Goal: Task Accomplishment & Management: Complete application form

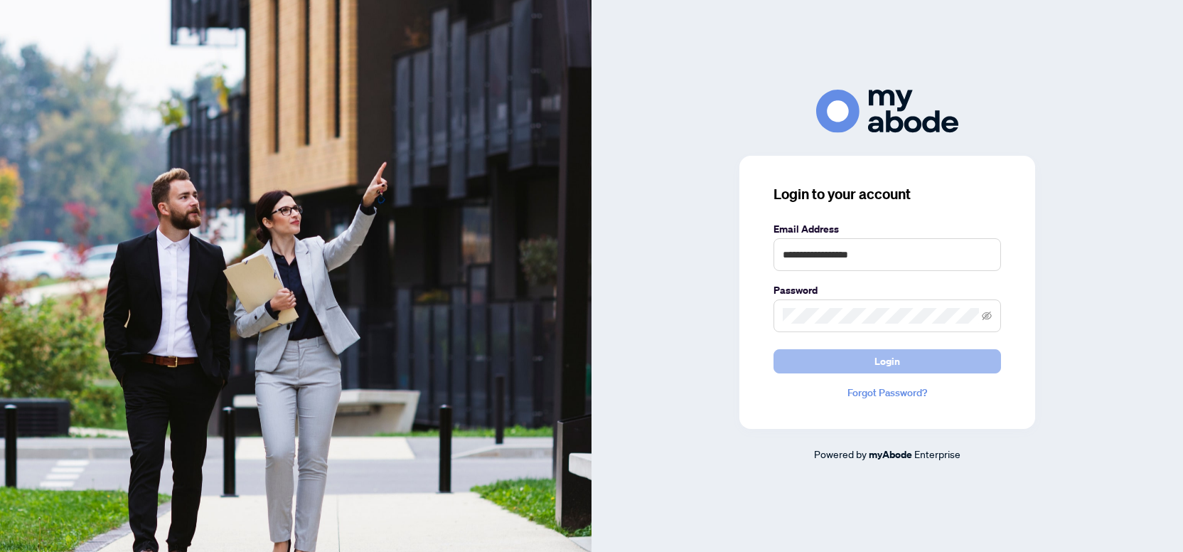
click at [830, 353] on button "Login" at bounding box center [886, 361] width 227 height 24
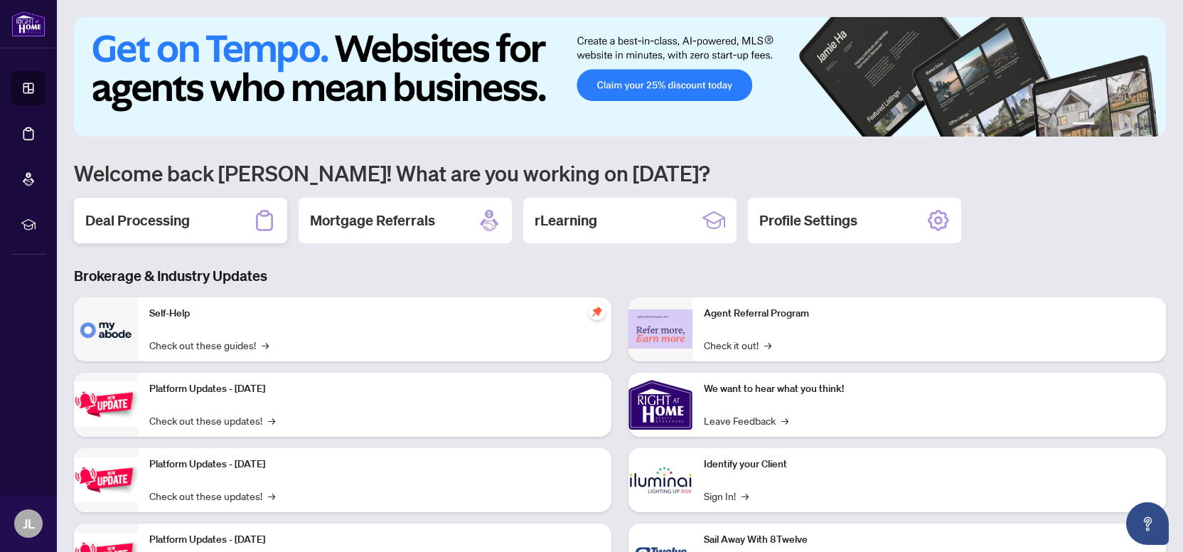
click at [199, 205] on div "Deal Processing" at bounding box center [180, 220] width 213 height 45
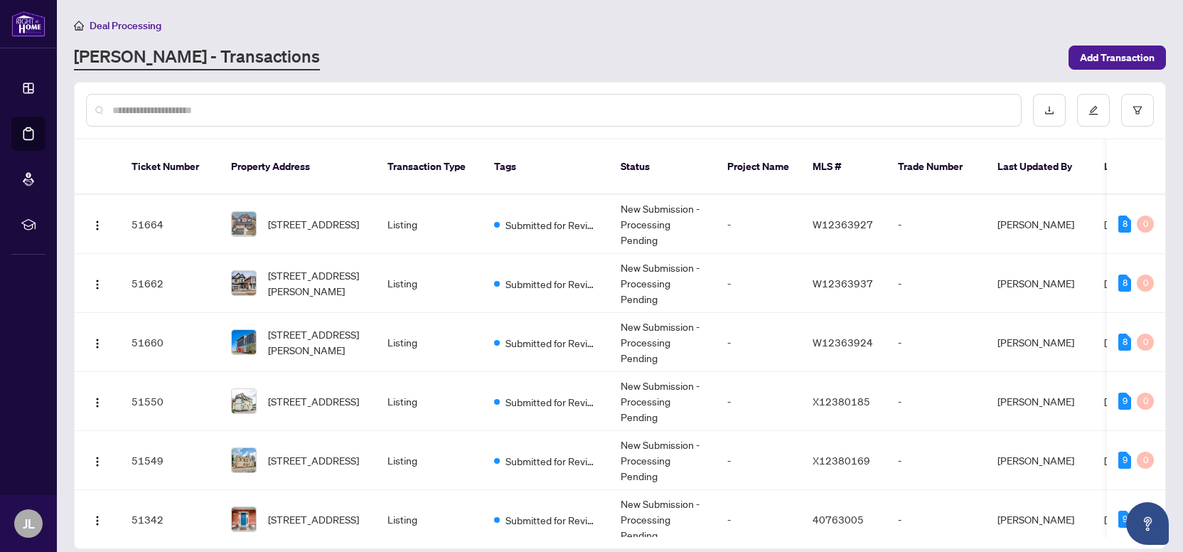
click at [299, 112] on input "text" at bounding box center [560, 110] width 897 height 16
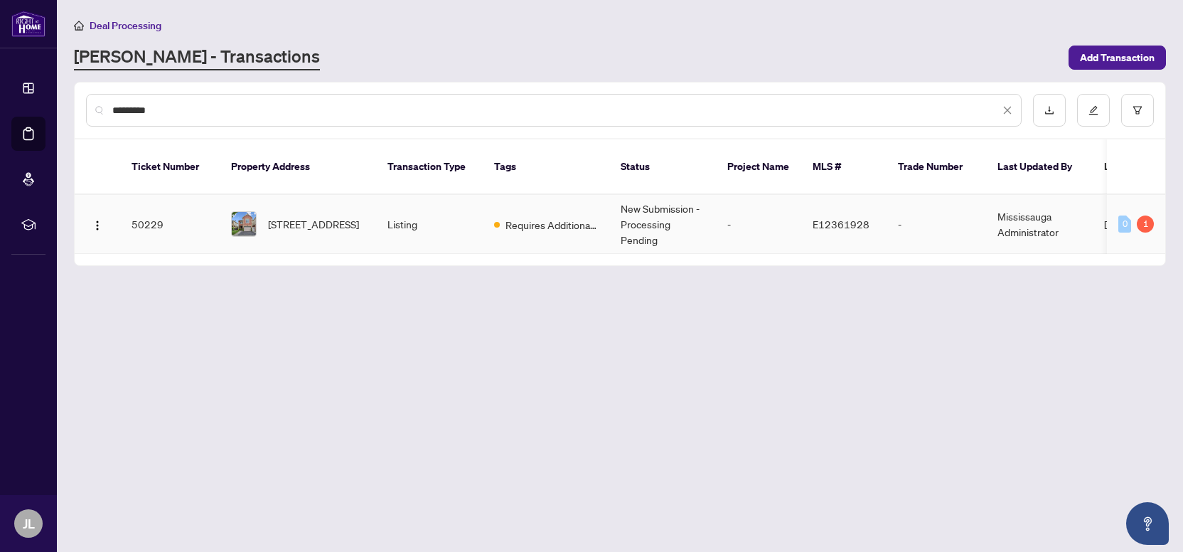
type input "*********"
click at [279, 216] on span "41 Yorkville Dr, Clarington, Ontario L1E 2A7, Canada" at bounding box center [313, 224] width 91 height 16
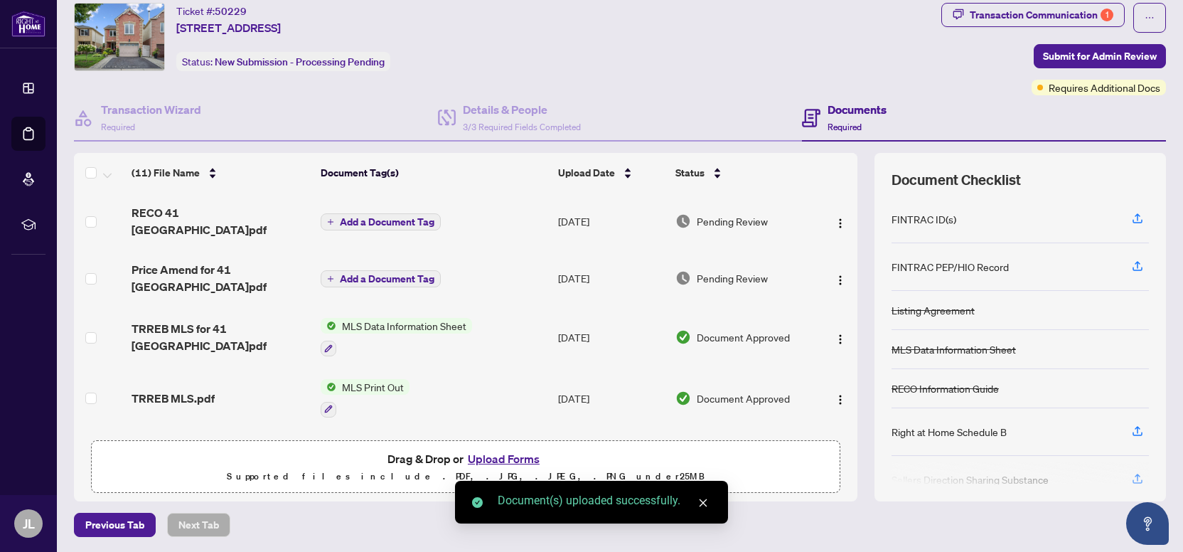
click at [385, 217] on span "Add a Document Tag" at bounding box center [387, 222] width 95 height 10
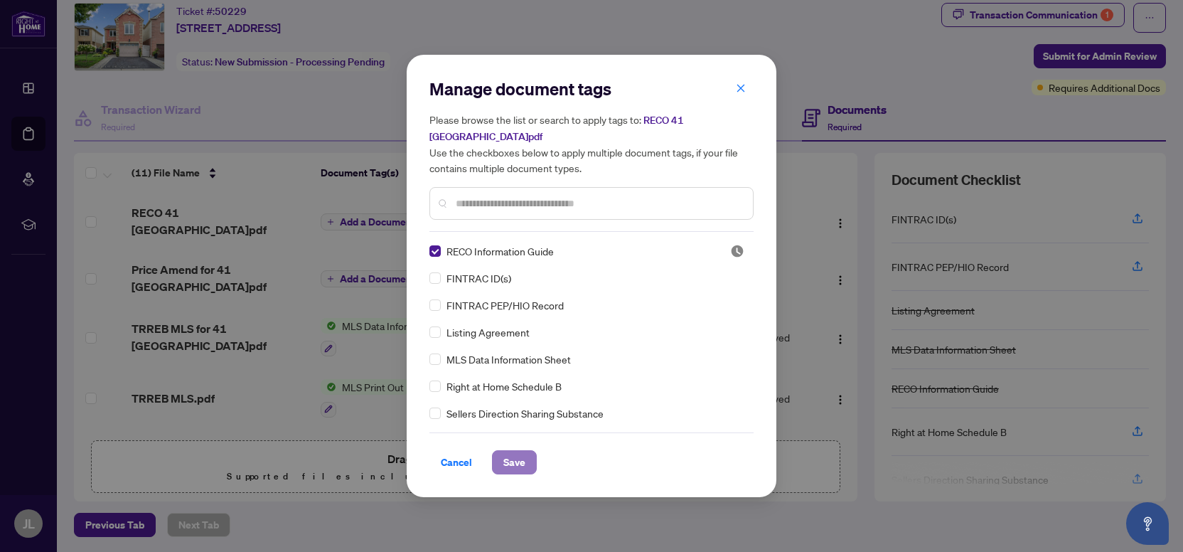
click at [512, 451] on span "Save" at bounding box center [514, 462] width 22 height 23
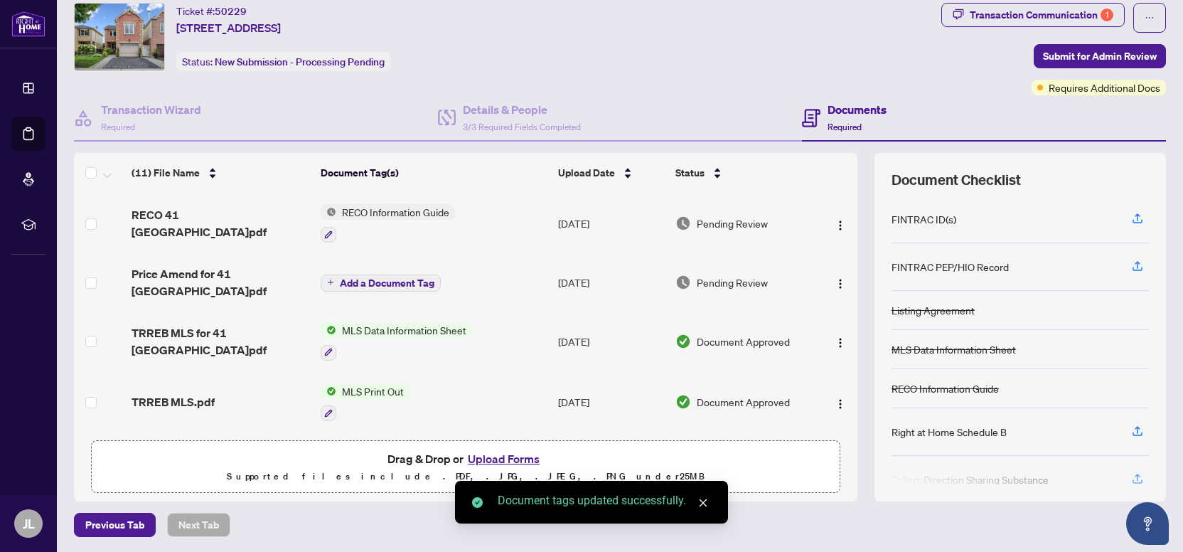
click at [382, 278] on span "Add a Document Tag" at bounding box center [387, 283] width 95 height 10
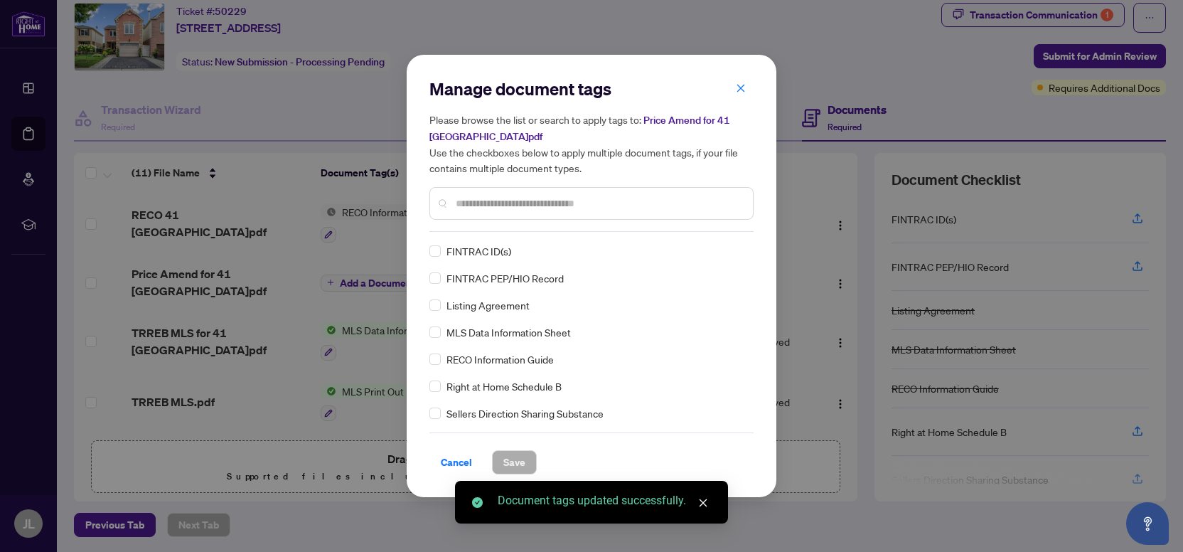
click at [498, 205] on input "text" at bounding box center [599, 203] width 286 height 16
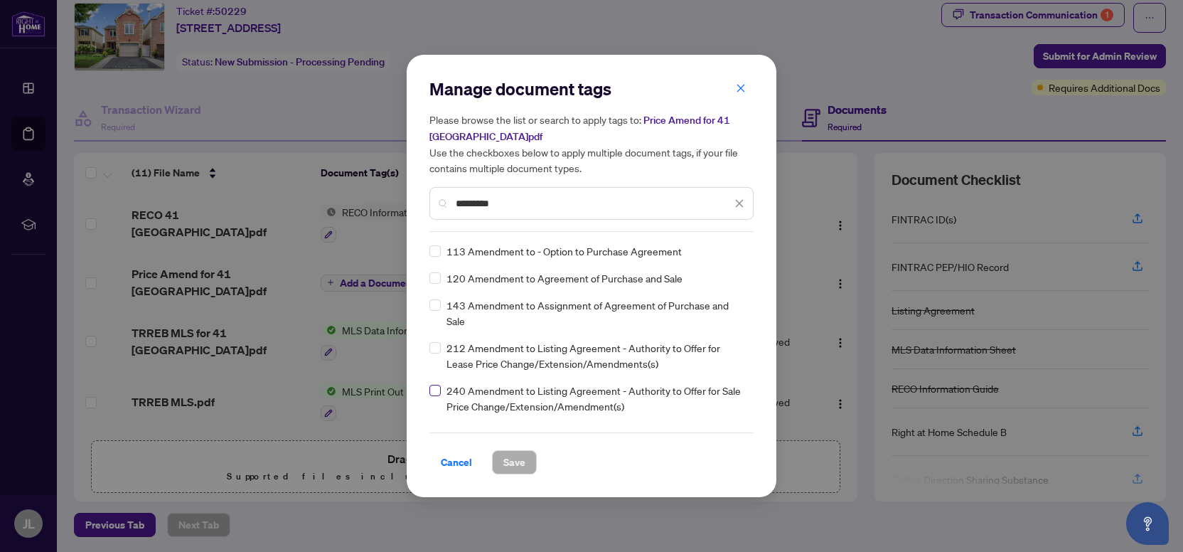
type input "*********"
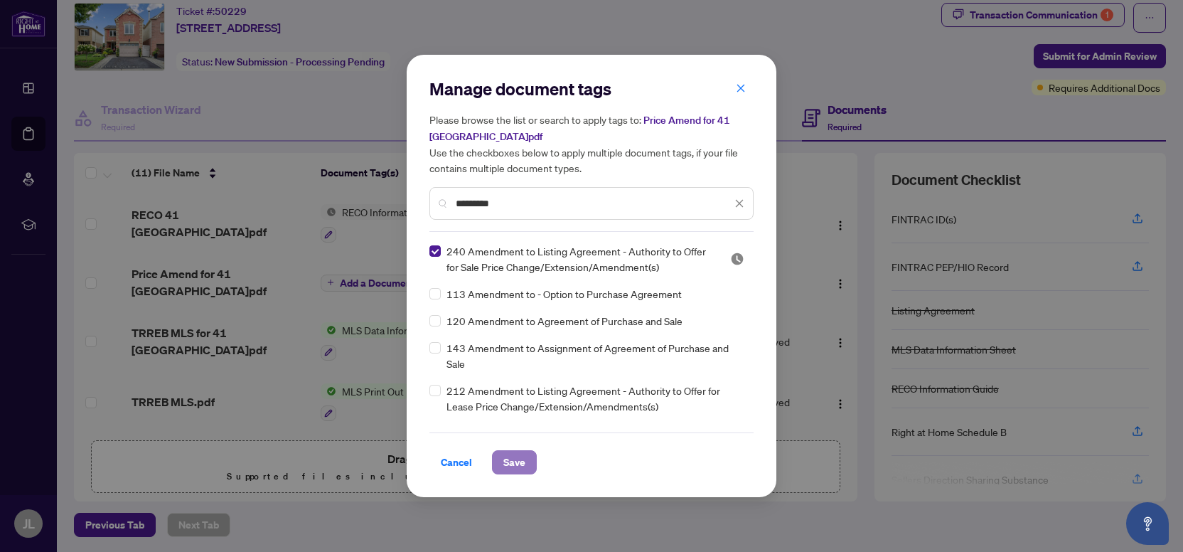
click at [510, 452] on span "Save" at bounding box center [514, 462] width 22 height 23
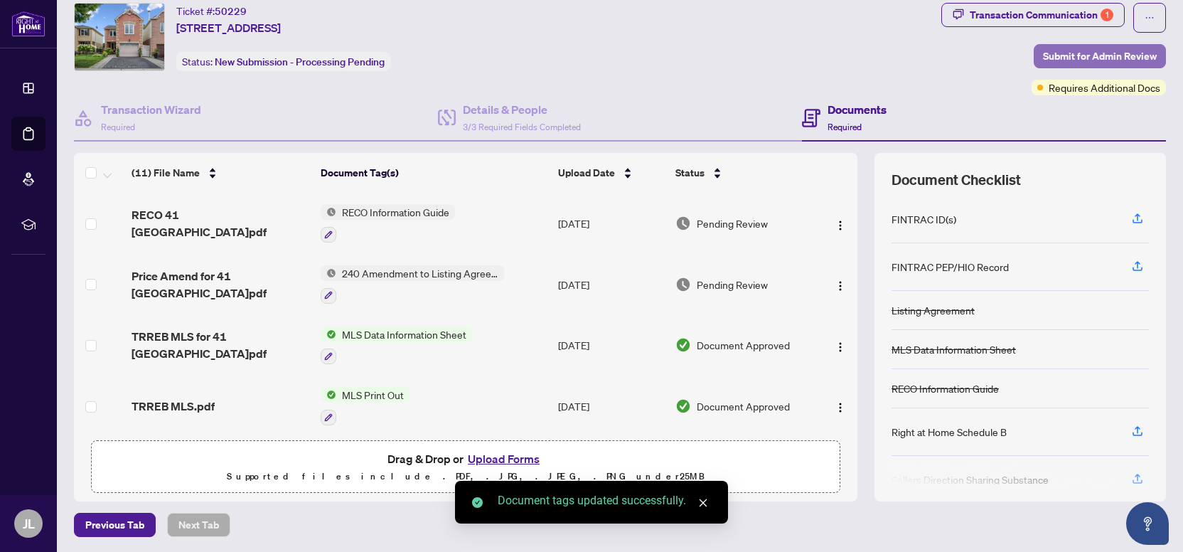
click at [1073, 53] on span "Submit for Admin Review" at bounding box center [1100, 56] width 114 height 23
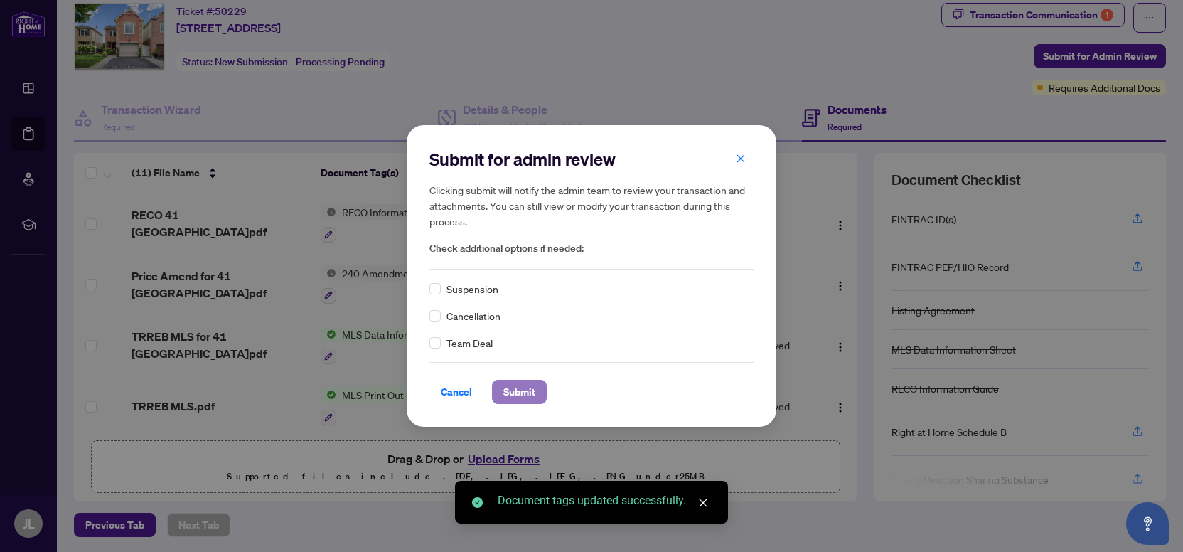
click at [517, 390] on span "Submit" at bounding box center [519, 391] width 32 height 23
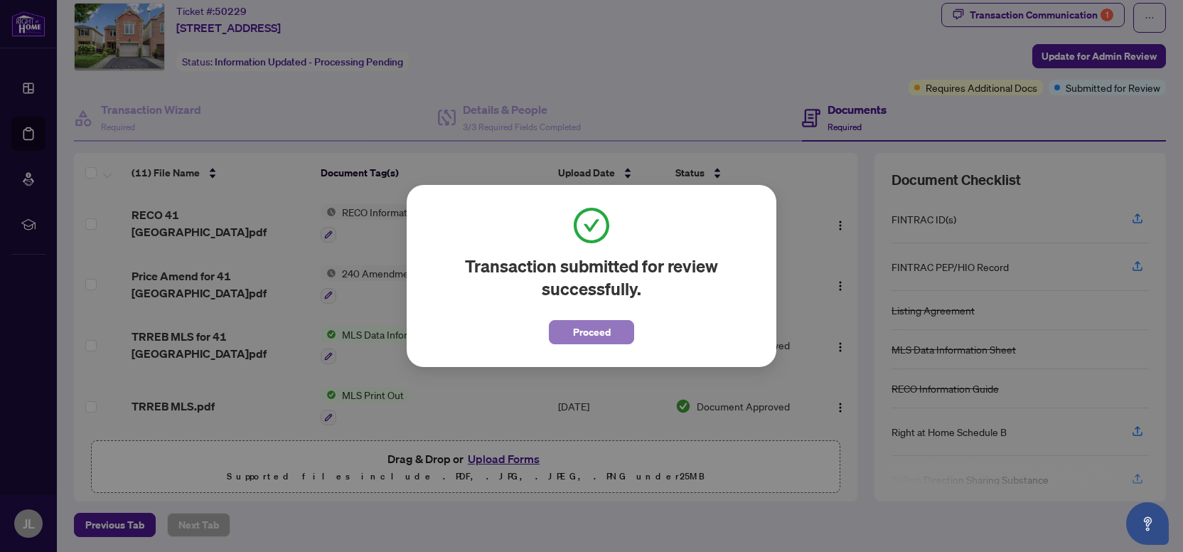
click at [606, 335] on span "Proceed" at bounding box center [592, 332] width 38 height 23
